Goal: Find specific fact: Find specific fact

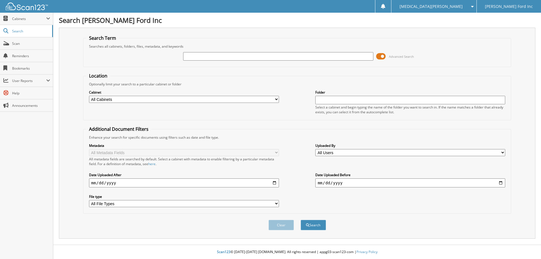
click at [242, 55] on input "text" at bounding box center [278, 56] width 190 height 8
type input "687363"
click at [301, 220] on button "Search" at bounding box center [313, 225] width 25 height 10
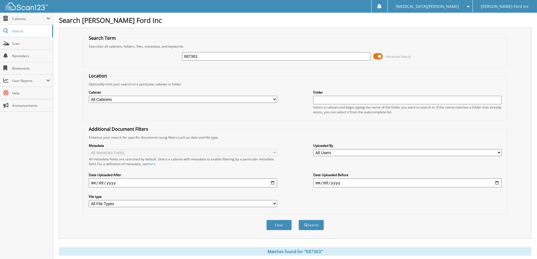
drag, startPoint x: 206, startPoint y: 56, endPoint x: 177, endPoint y: 131, distance: 80.2
click at [105, 47] on fieldset "Search Term Searches all cabinets, folders, files, metadata, and keywords 68736…" at bounding box center [295, 51] width 425 height 32
type input "692356"
click at [299, 220] on button "Search" at bounding box center [311, 225] width 25 height 10
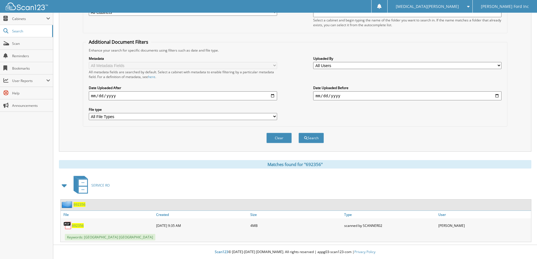
click at [76, 224] on span "692356" at bounding box center [78, 225] width 12 height 5
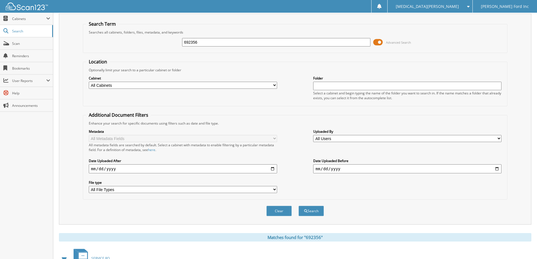
scroll to position [0, 0]
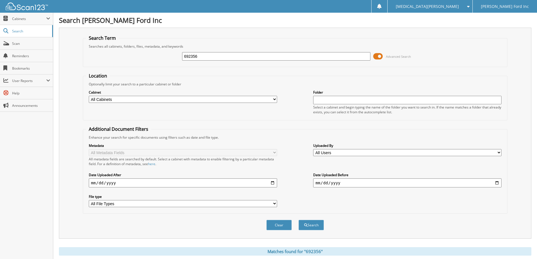
drag, startPoint x: 202, startPoint y: 56, endPoint x: 112, endPoint y: 51, distance: 90.3
click at [112, 51] on div "692356 Advanced Search" at bounding box center [295, 56] width 418 height 15
type input "692347"
click at [299, 220] on button "Search" at bounding box center [311, 225] width 25 height 10
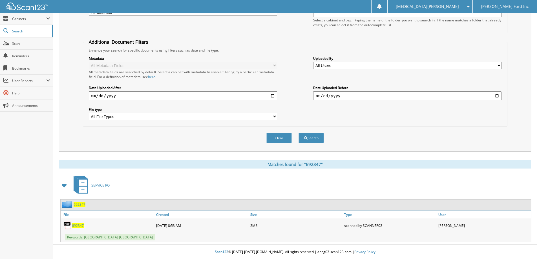
click at [77, 225] on span "692347" at bounding box center [78, 225] width 12 height 5
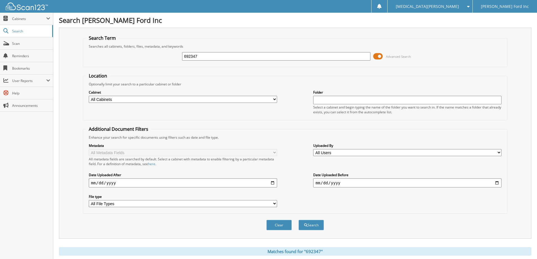
drag, startPoint x: 215, startPoint y: 56, endPoint x: 136, endPoint y: 51, distance: 78.3
click at [136, 51] on div "692347 Advanced Search" at bounding box center [295, 56] width 418 height 15
type input "699375"
click at [299, 220] on button "Search" at bounding box center [311, 225] width 25 height 10
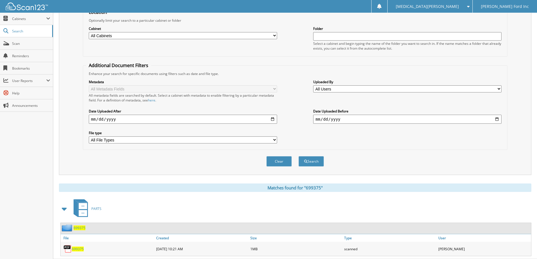
scroll to position [78, 0]
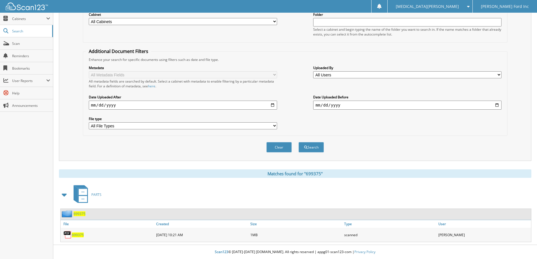
click at [77, 214] on span "699375" at bounding box center [80, 213] width 12 height 5
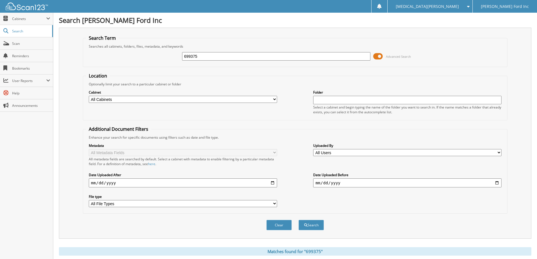
scroll to position [78, 0]
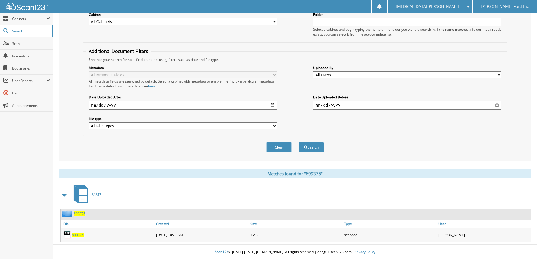
click at [83, 233] on span "699375" at bounding box center [78, 235] width 12 height 5
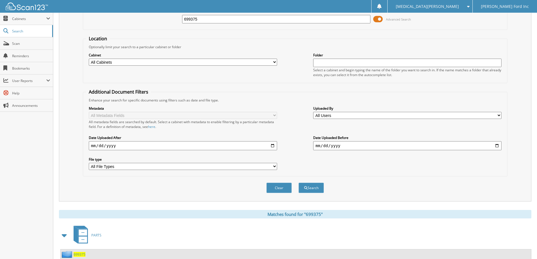
scroll to position [0, 0]
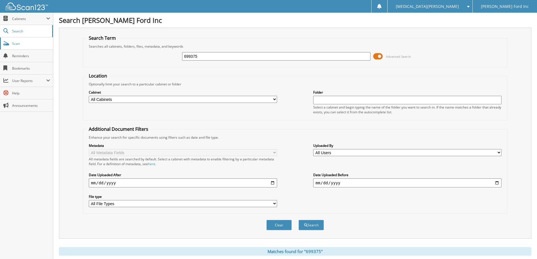
drag, startPoint x: 102, startPoint y: 61, endPoint x: 17, endPoint y: 48, distance: 86.1
click at [17, 48] on body "[MEDICAL_DATA][PERSON_NAME] Settings Logout [PERSON_NAME] Ford Inc Close Cabine…" at bounding box center [268, 168] width 537 height 337
type input "697114"
click at [299, 220] on button "Search" at bounding box center [311, 225] width 25 height 10
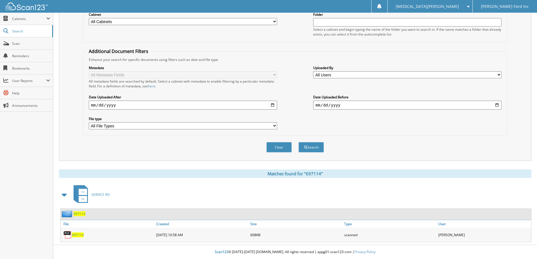
click at [81, 238] on div "697114" at bounding box center [108, 234] width 94 height 11
click at [81, 236] on span "697114" at bounding box center [78, 235] width 12 height 5
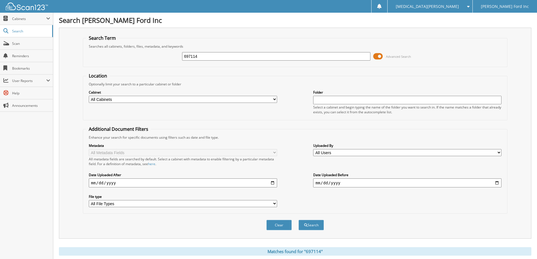
drag, startPoint x: 204, startPoint y: 58, endPoint x: 78, endPoint y: 48, distance: 127.0
click at [78, 48] on div "Search Term Searches all cabinets, folders, files, metadata, and keywords 69711…" at bounding box center [295, 133] width 473 height 211
type input "702846"
click at [299, 220] on button "Search" at bounding box center [311, 225] width 25 height 10
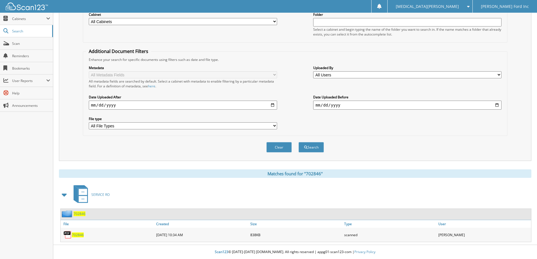
click at [76, 236] on span "702846" at bounding box center [78, 235] width 12 height 5
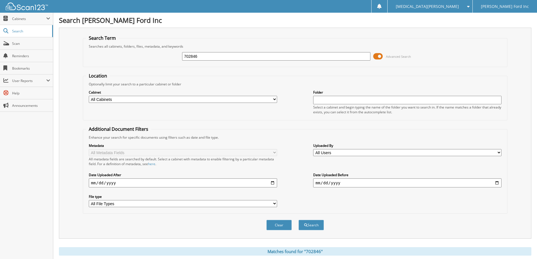
drag, startPoint x: 220, startPoint y: 58, endPoint x: 102, endPoint y: 50, distance: 118.7
click at [102, 50] on div "702846 Advanced Search" at bounding box center [295, 56] width 418 height 15
type input "728682"
click at [299, 220] on button "Search" at bounding box center [311, 225] width 25 height 10
